Goal: Transaction & Acquisition: Subscribe to service/newsletter

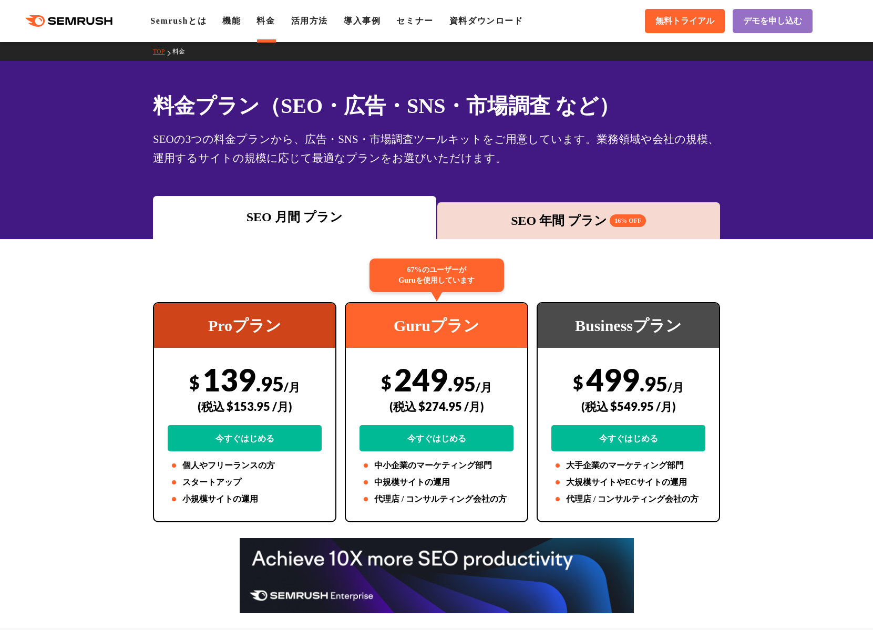
click at [106, 20] on icon ".cls {fill: #FF642D;}" at bounding box center [70, 21] width 119 height 12
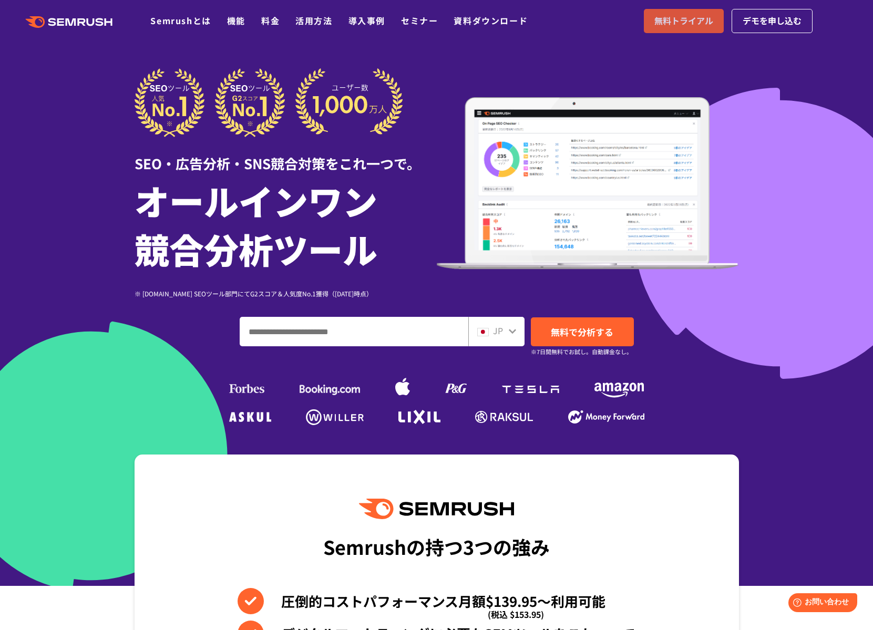
click at [678, 17] on span "無料トライアル" at bounding box center [684, 21] width 59 height 14
click at [274, 18] on link "料金" at bounding box center [270, 20] width 18 height 13
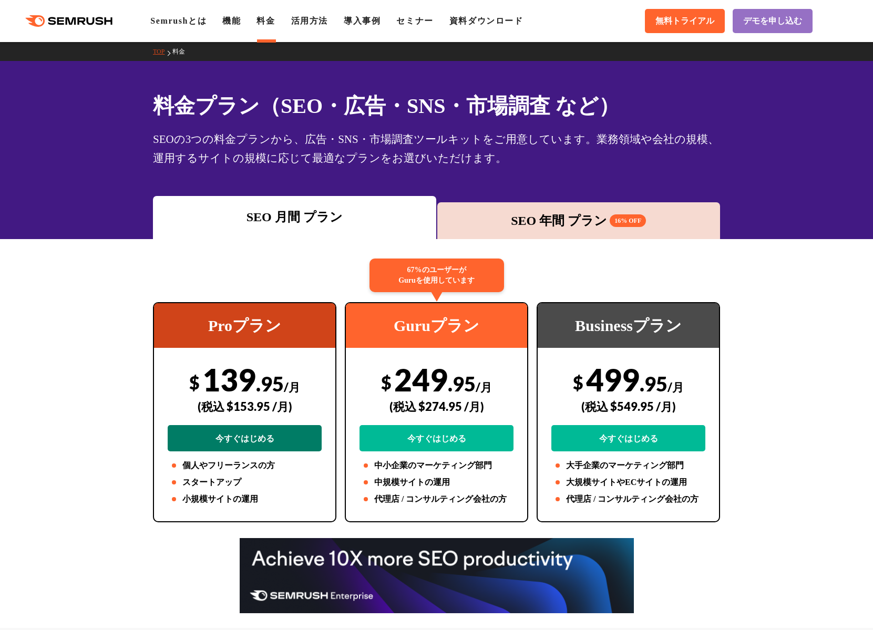
click at [291, 443] on link "今すぐはじめる" at bounding box center [245, 438] width 154 height 26
